Goal: Task Accomplishment & Management: Manage account settings

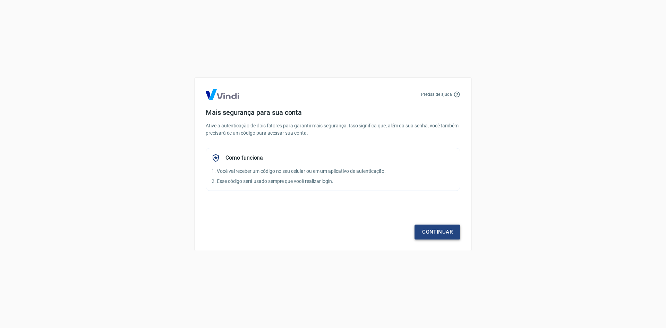
click at [435, 228] on link "Continuar" at bounding box center [438, 232] width 46 height 15
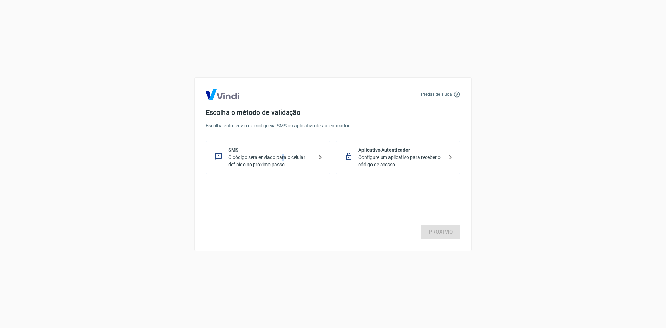
click at [282, 158] on p "O código será enviado para o celular definido no próximo passo." at bounding box center [270, 161] width 85 height 15
click at [435, 234] on link "Próximo" at bounding box center [440, 232] width 39 height 15
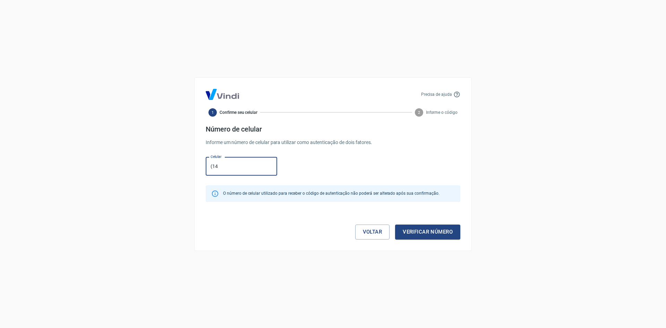
type input "[PHONE_NUMBER]"
click at [418, 230] on button "Verificar número" at bounding box center [427, 232] width 65 height 15
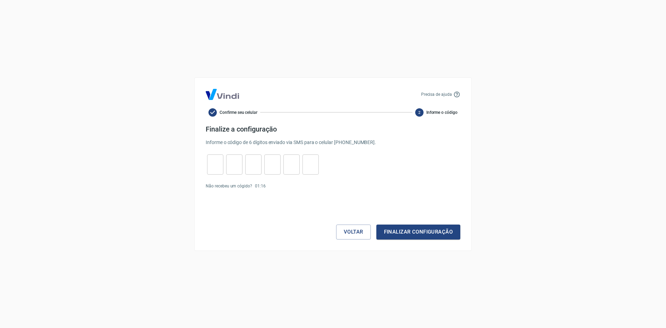
click at [212, 166] on input "tel" at bounding box center [215, 164] width 16 height 15
type input "8"
type input "5"
type input "6"
type input "3"
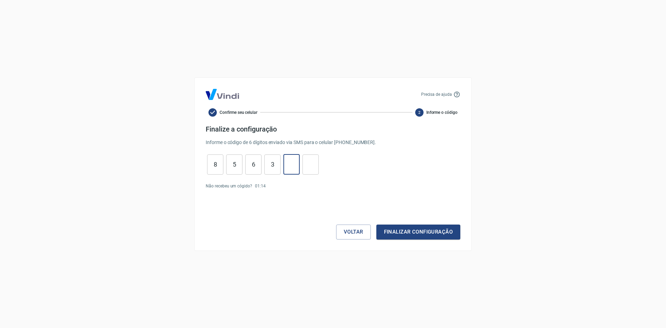
type input "5"
type input "4"
click at [433, 231] on button "Finalizar configuração" at bounding box center [418, 232] width 84 height 15
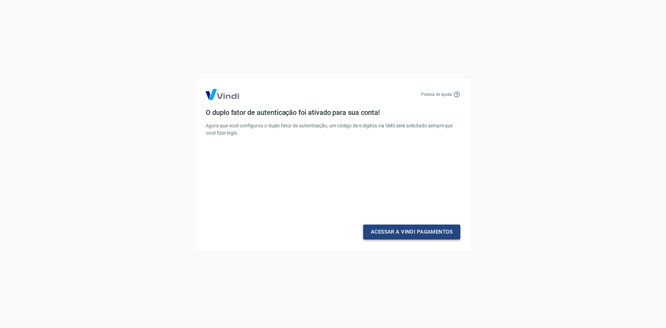
click at [437, 235] on link "Acessar a Vindi Pagamentos" at bounding box center [411, 232] width 97 height 15
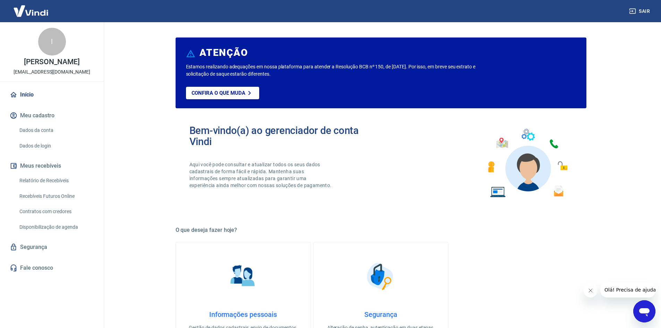
click at [45, 128] on link "Dados da conta" at bounding box center [56, 130] width 79 height 14
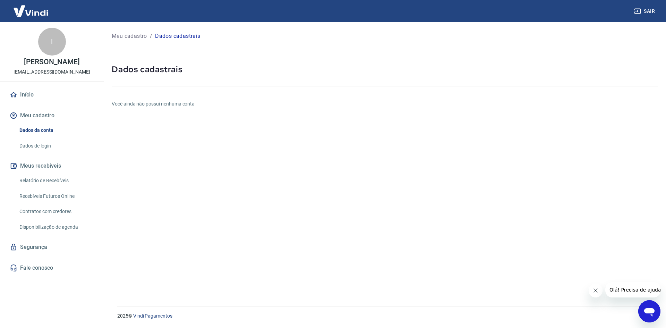
click at [43, 145] on link "Dados de login" at bounding box center [56, 146] width 79 height 14
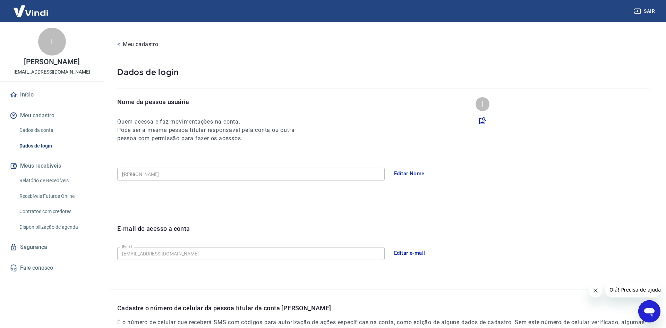
type input "[PHONE_NUMBER]"
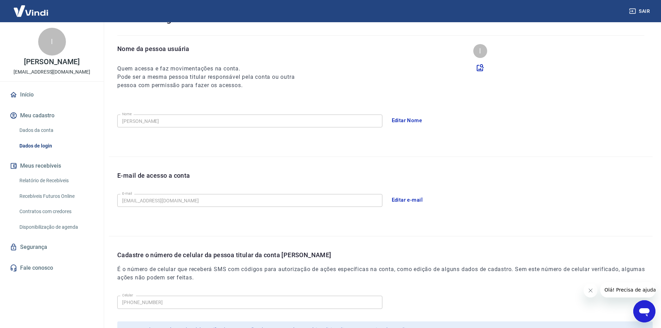
scroll to position [69, 0]
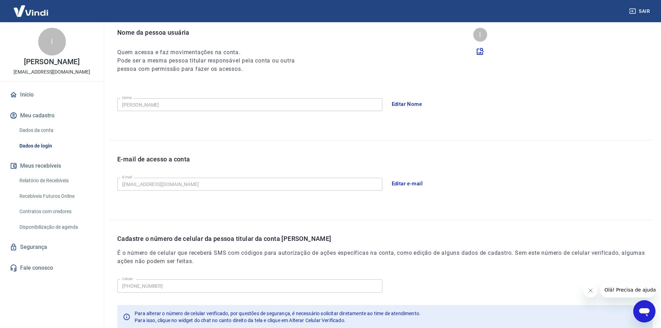
click at [398, 186] on button "Editar e-mail" at bounding box center [407, 183] width 39 height 15
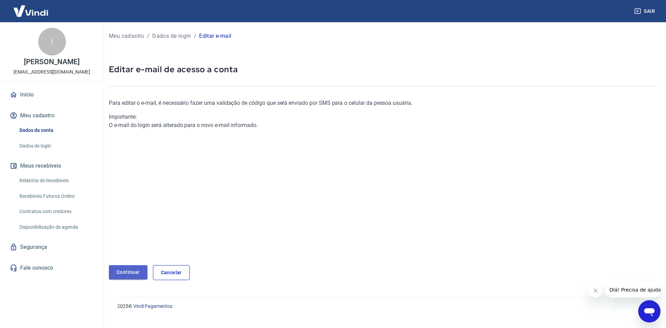
click at [137, 270] on link "Continuar" at bounding box center [128, 272] width 39 height 14
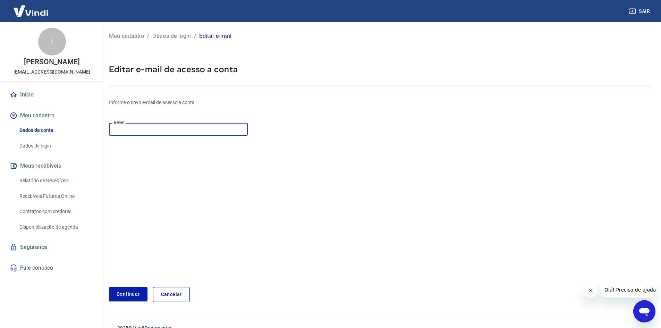
click at [149, 125] on input "E-mail" at bounding box center [178, 129] width 139 height 13
type input "[PERSON_NAME][EMAIL_ADDRESS][DOMAIN_NAME]"
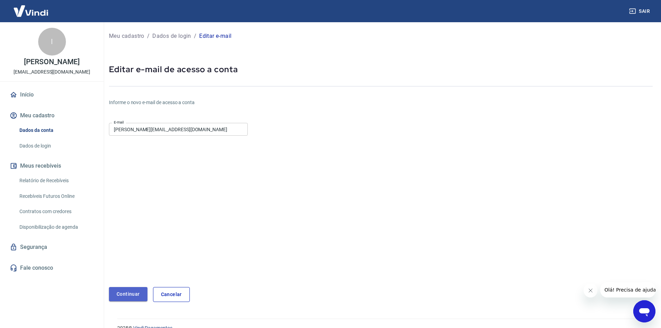
click at [129, 295] on button "Continuar" at bounding box center [128, 294] width 39 height 14
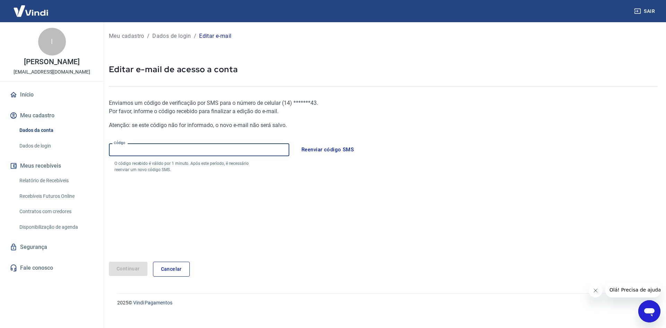
click at [173, 149] on input "Código" at bounding box center [199, 149] width 180 height 13
type input "843574"
click at [125, 266] on button "Continuar" at bounding box center [128, 269] width 39 height 14
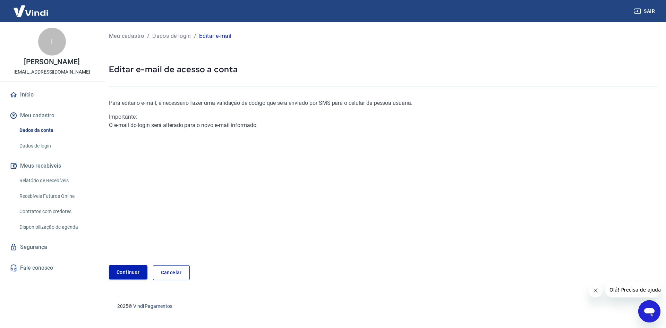
click at [136, 271] on link "Continuar" at bounding box center [128, 272] width 39 height 14
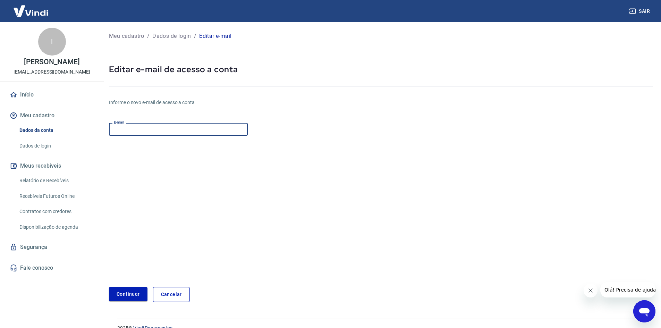
click at [142, 128] on input "E-mail" at bounding box center [178, 129] width 139 height 13
type input "[PERSON_NAME][EMAIL_ADDRESS][DOMAIN_NAME]"
click at [129, 295] on button "Continuar" at bounding box center [128, 294] width 39 height 14
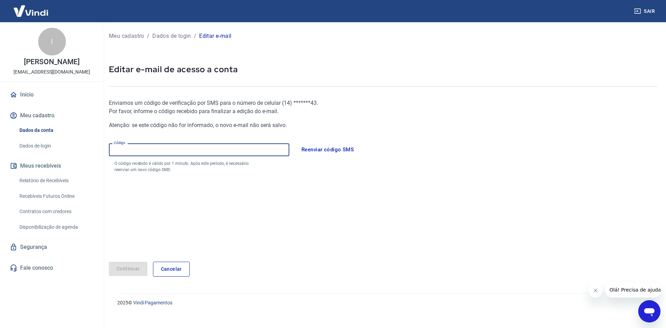
click at [171, 146] on input "Código" at bounding box center [199, 149] width 180 height 13
type input "929969"
click at [133, 271] on button "Continuar" at bounding box center [128, 269] width 39 height 14
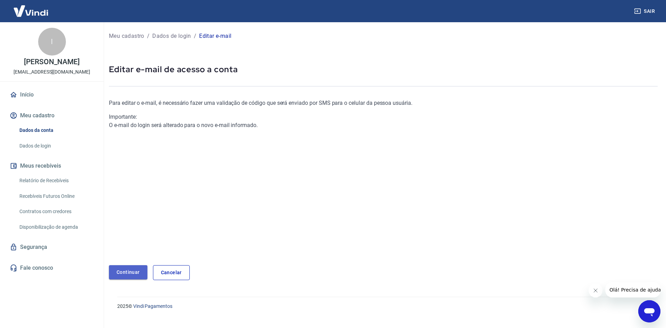
click at [137, 272] on link "Continuar" at bounding box center [128, 272] width 39 height 14
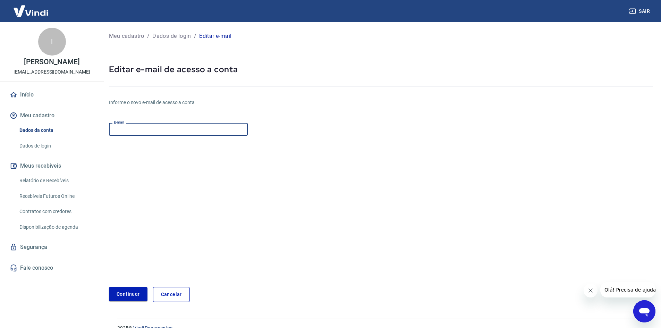
click at [166, 127] on input "E-mail" at bounding box center [178, 129] width 139 height 13
click at [168, 129] on input "E-mail" at bounding box center [178, 129] width 139 height 13
type input "[PERSON_NAME][EMAIL_ADDRESS][DOMAIN_NAME]"
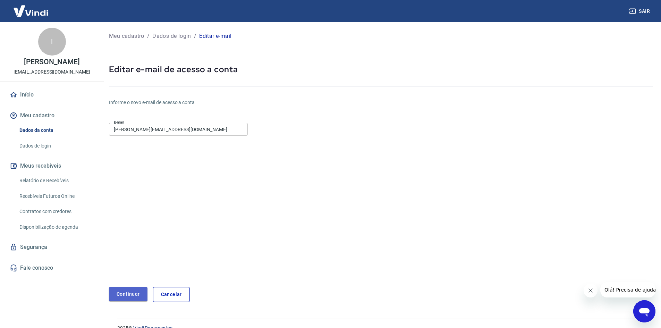
click at [125, 294] on button "Continuar" at bounding box center [128, 294] width 39 height 14
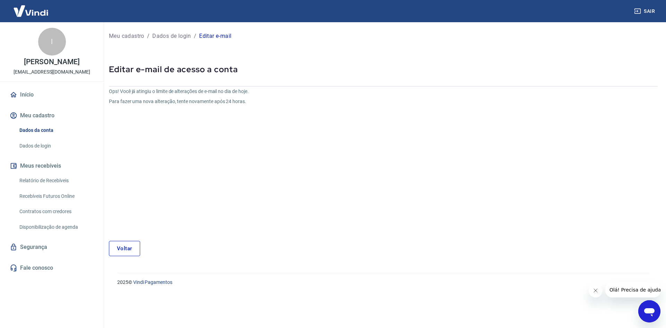
click at [125, 294] on div "2025 © Vindi Pagamentos" at bounding box center [383, 279] width 549 height 30
click at [127, 251] on link "Voltar" at bounding box center [124, 248] width 31 height 15
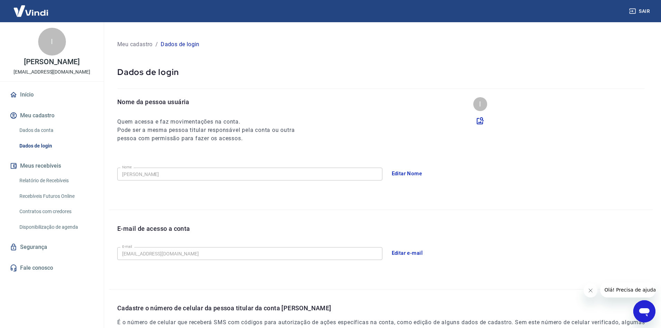
click at [647, 10] on button "Sair" at bounding box center [640, 11] width 25 height 13
